Goal: Transaction & Acquisition: Subscribe to service/newsletter

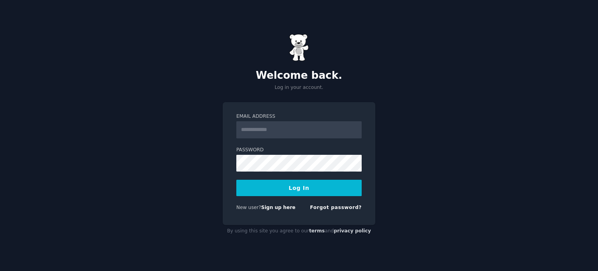
click at [255, 129] on input "Email Address" at bounding box center [298, 129] width 125 height 17
type input "**********"
click at [287, 181] on button "Log In" at bounding box center [298, 188] width 125 height 16
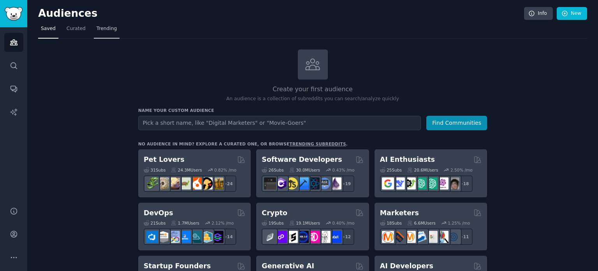
click at [103, 27] on span "Trending" at bounding box center [107, 28] width 20 height 7
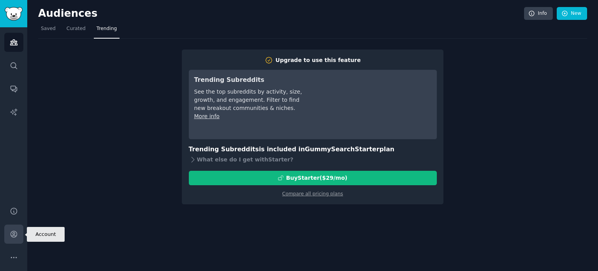
click at [15, 234] on icon "Sidebar" at bounding box center [14, 234] width 8 height 8
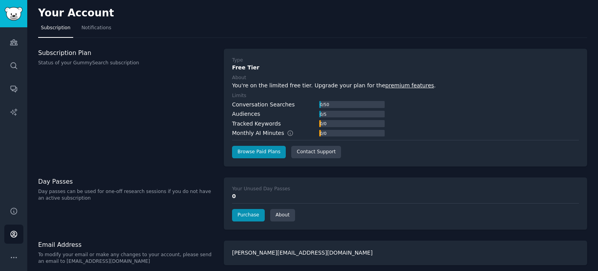
scroll to position [4, 0]
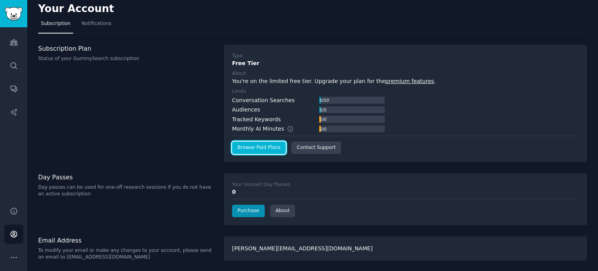
click at [241, 141] on link "Browse Paid Plans" at bounding box center [259, 147] width 54 height 12
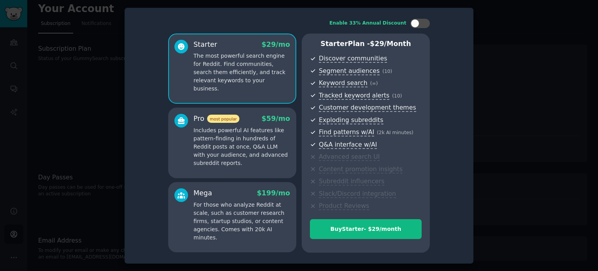
click at [541, 68] on div at bounding box center [299, 135] width 598 height 271
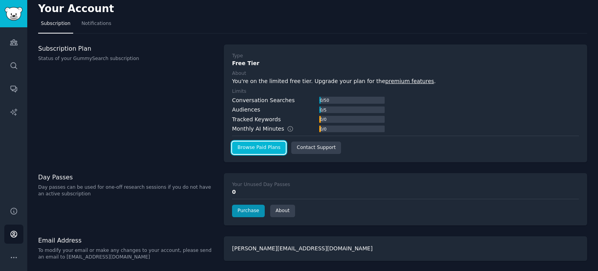
click at [259, 151] on link "Browse Paid Plans" at bounding box center [259, 147] width 54 height 12
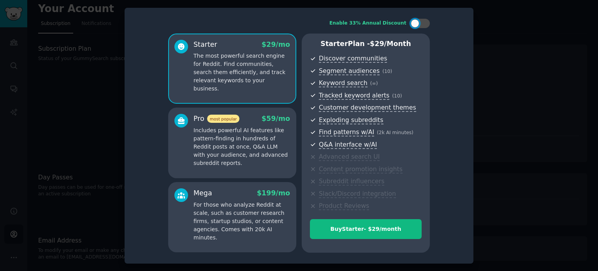
click at [242, 203] on p "For those who analyze Reddit at scale, such as customer research firms, startup…" at bounding box center [242, 221] width 97 height 41
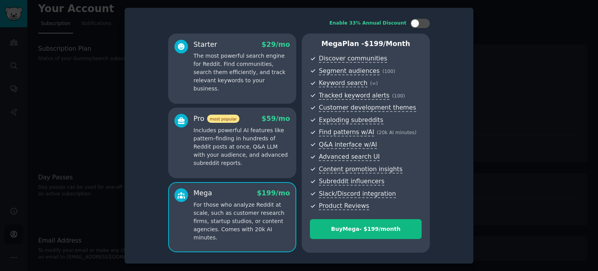
click at [257, 68] on p "The most powerful search engine for Reddit. Find communities, search them effic…" at bounding box center [242, 72] width 97 height 41
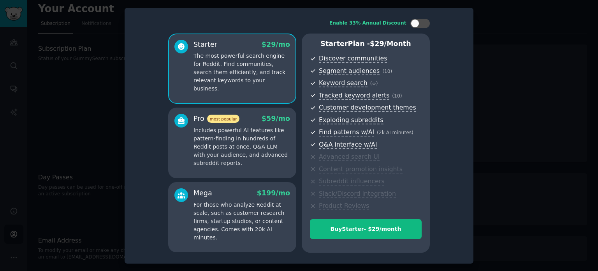
click at [290, 154] on p "Includes powerful AI features like pattern-finding in hundreds of Reddit posts …" at bounding box center [242, 146] width 97 height 41
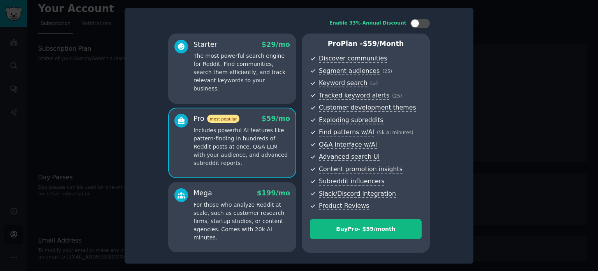
click at [280, 231] on p "For those who analyze Reddit at scale, such as customer research firms, startup…" at bounding box center [242, 221] width 97 height 41
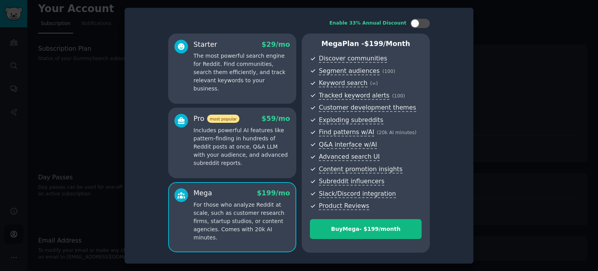
click at [275, 160] on p "Includes powerful AI features like pattern-finding in hundreds of Reddit posts …" at bounding box center [242, 146] width 97 height 41
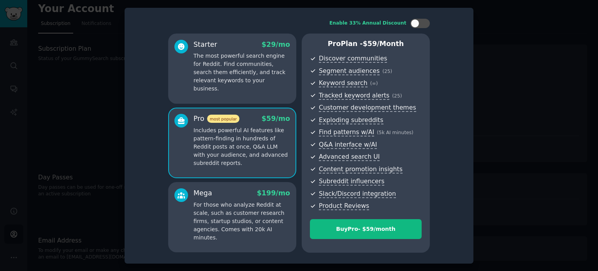
click at [248, 84] on p "The most powerful search engine for Reddit. Find communities, search them effic…" at bounding box center [242, 72] width 97 height 41
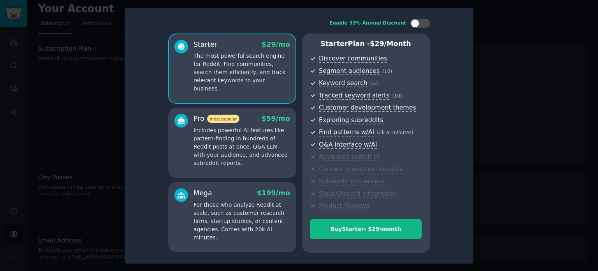
click at [268, 148] on p "Includes powerful AI features like pattern-finding in hundreds of Reddit posts …" at bounding box center [242, 146] width 97 height 41
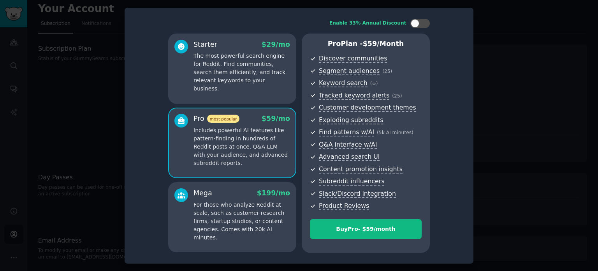
click at [255, 90] on div "Starter $ 29 /mo The most powerful search engine for Reddit. Find communities, …" at bounding box center [232, 68] width 128 height 70
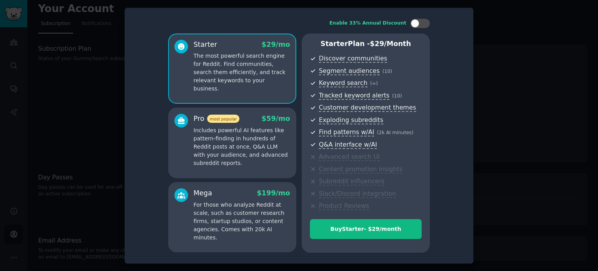
click at [283, 155] on p "Includes powerful AI features like pattern-finding in hundreds of Reddit posts …" at bounding box center [242, 146] width 97 height 41
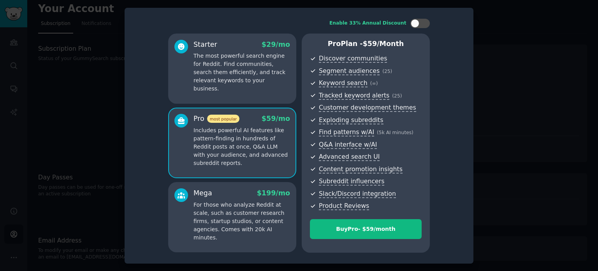
click at [484, 59] on div at bounding box center [299, 135] width 598 height 271
